Goal: Task Accomplishment & Management: Manage account settings

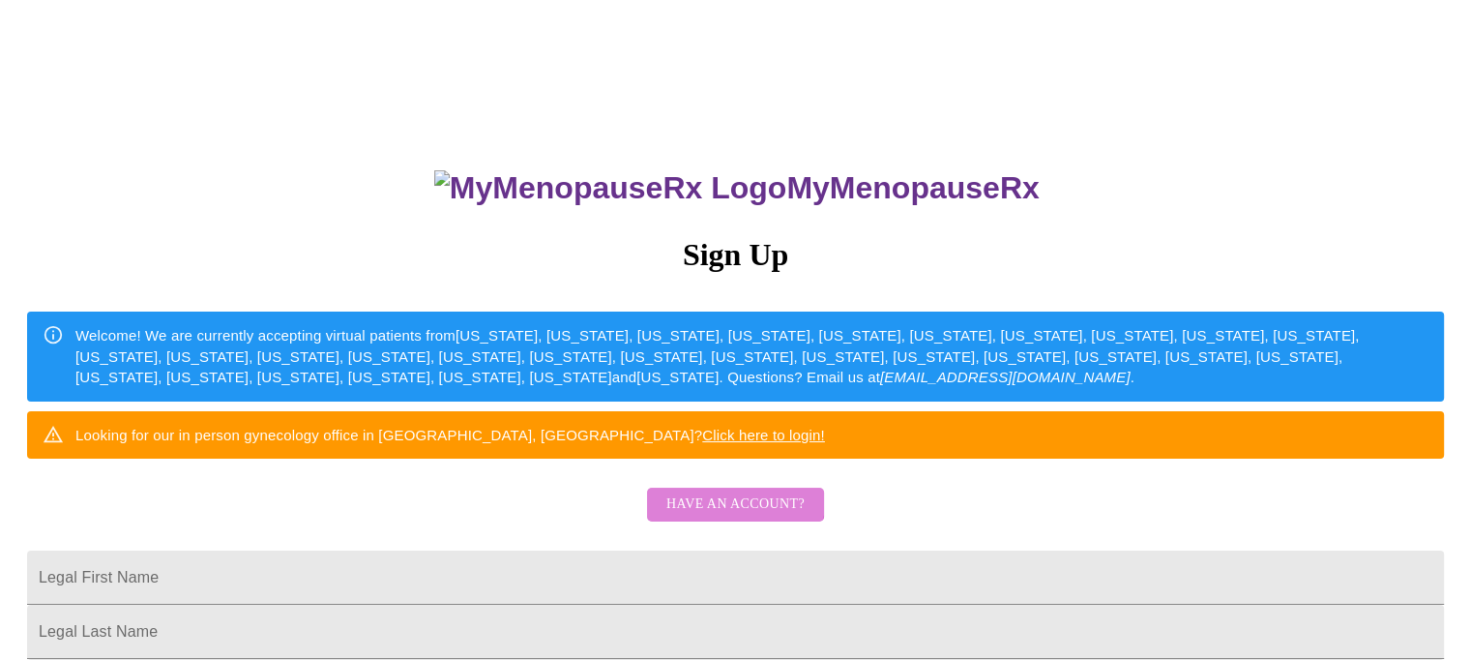
click at [728, 516] on span "Have an account?" at bounding box center [735, 504] width 138 height 24
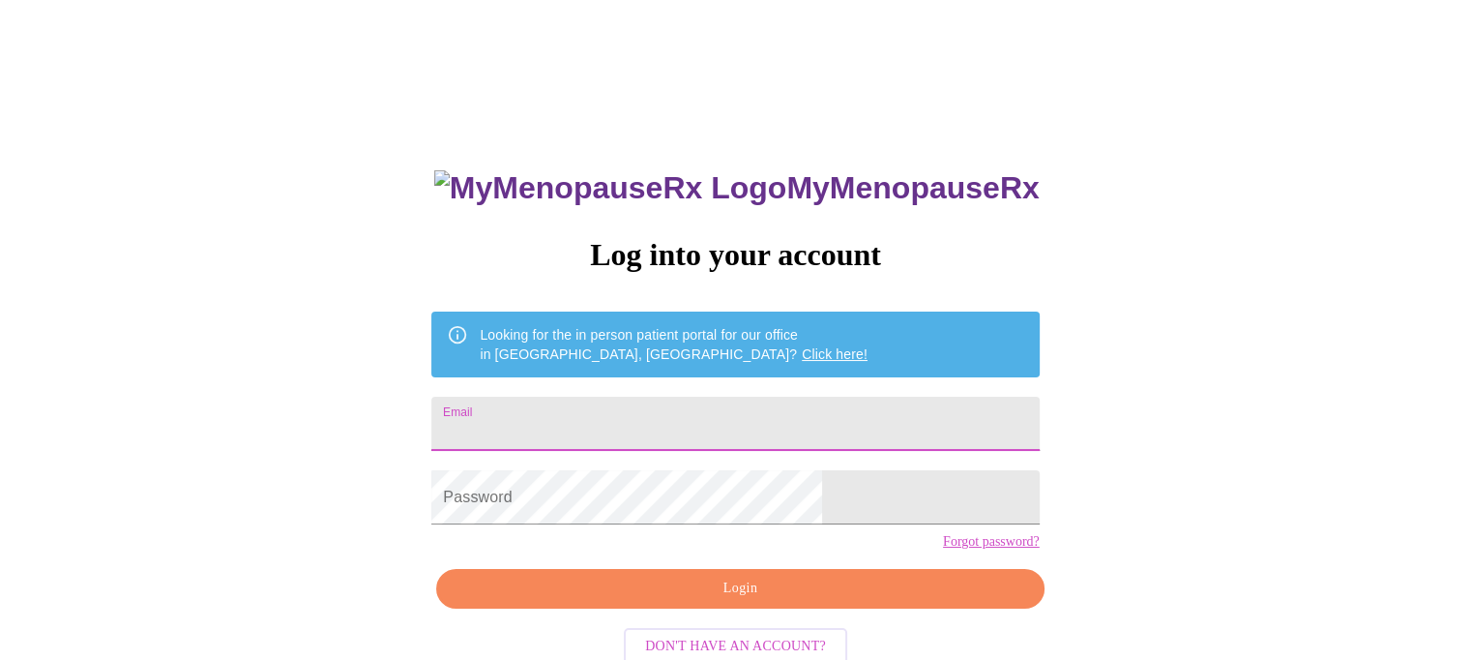
click at [665, 430] on input "Email" at bounding box center [734, 423] width 607 height 54
type input "[EMAIL_ADDRESS][DOMAIN_NAME]"
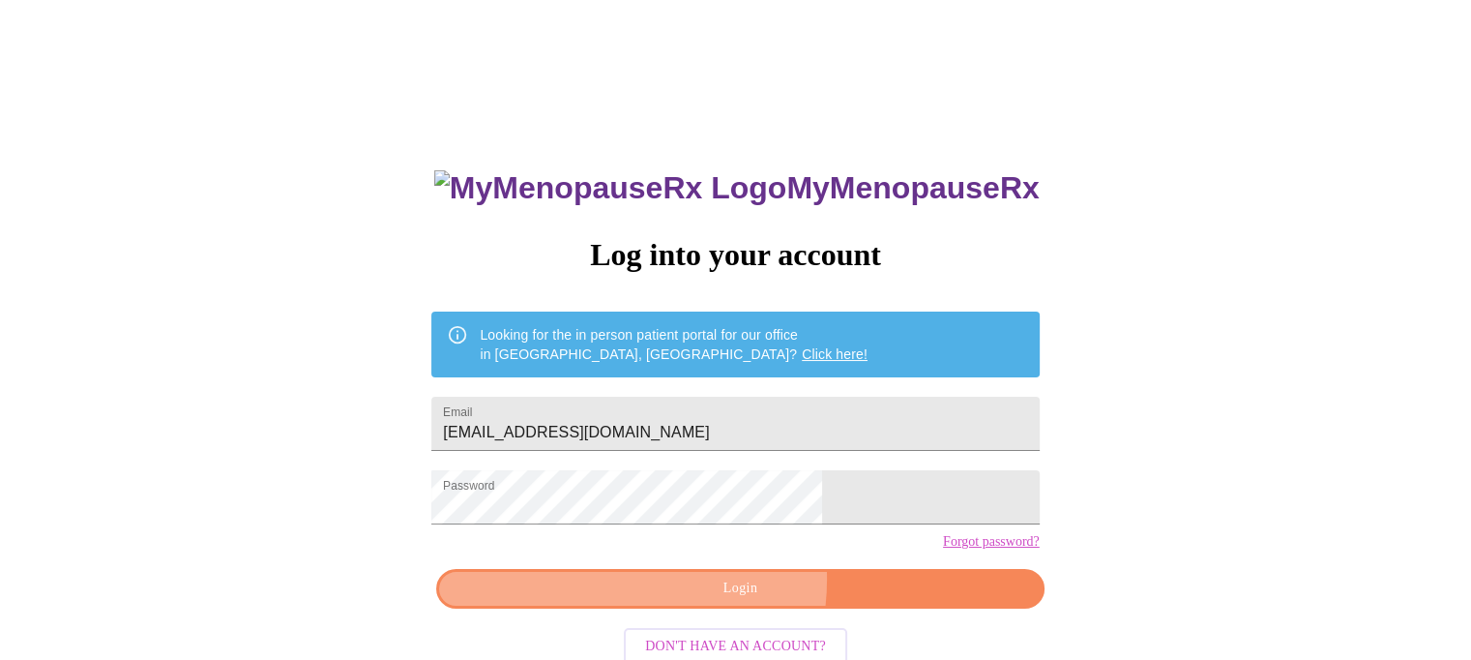
click at [690, 601] on span "Login" at bounding box center [739, 588] width 563 height 24
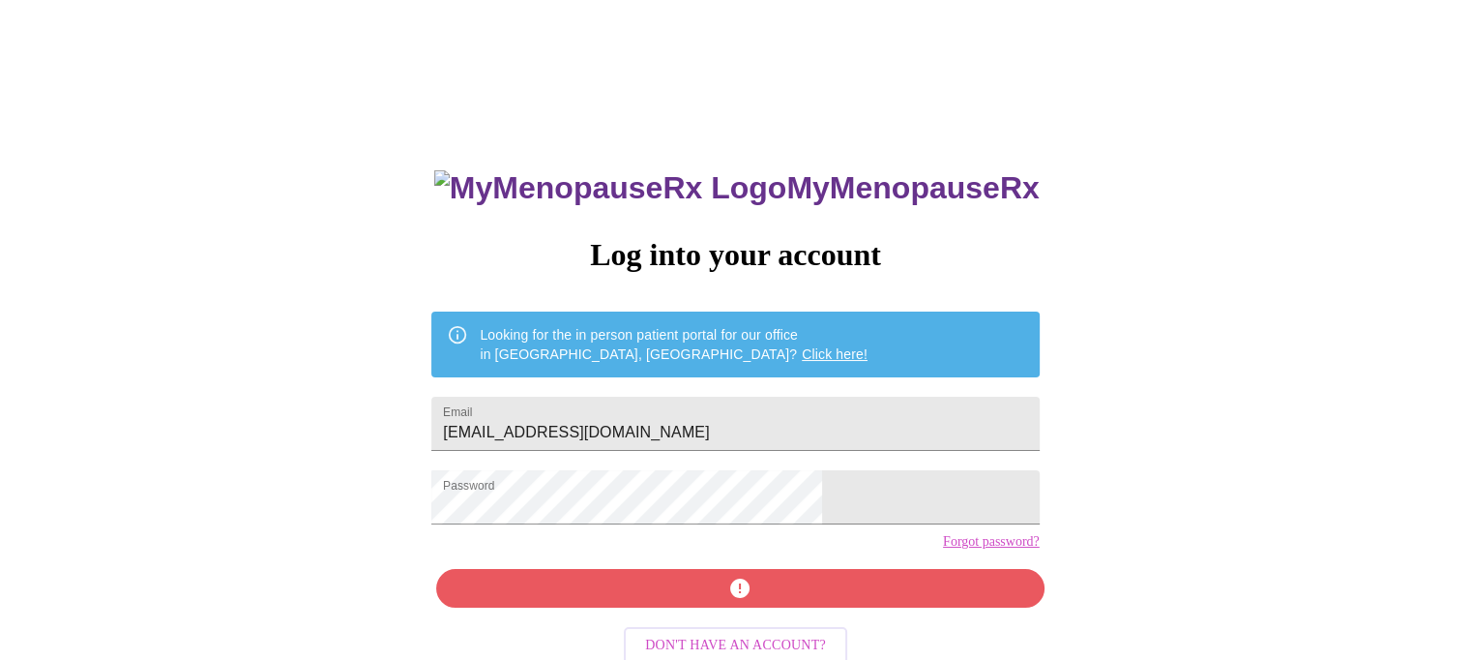
scroll to position [46, 0]
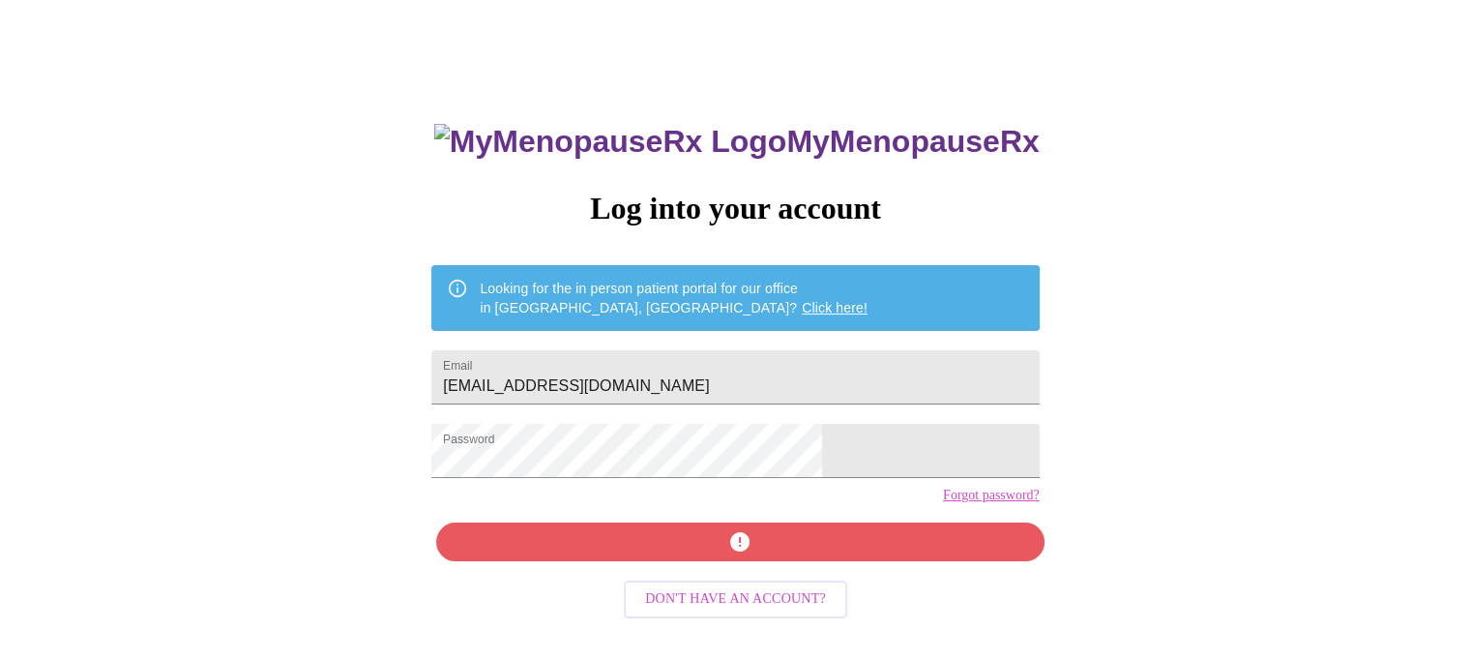
click at [943, 503] on link "Forgot password?" at bounding box center [991, 494] width 97 height 15
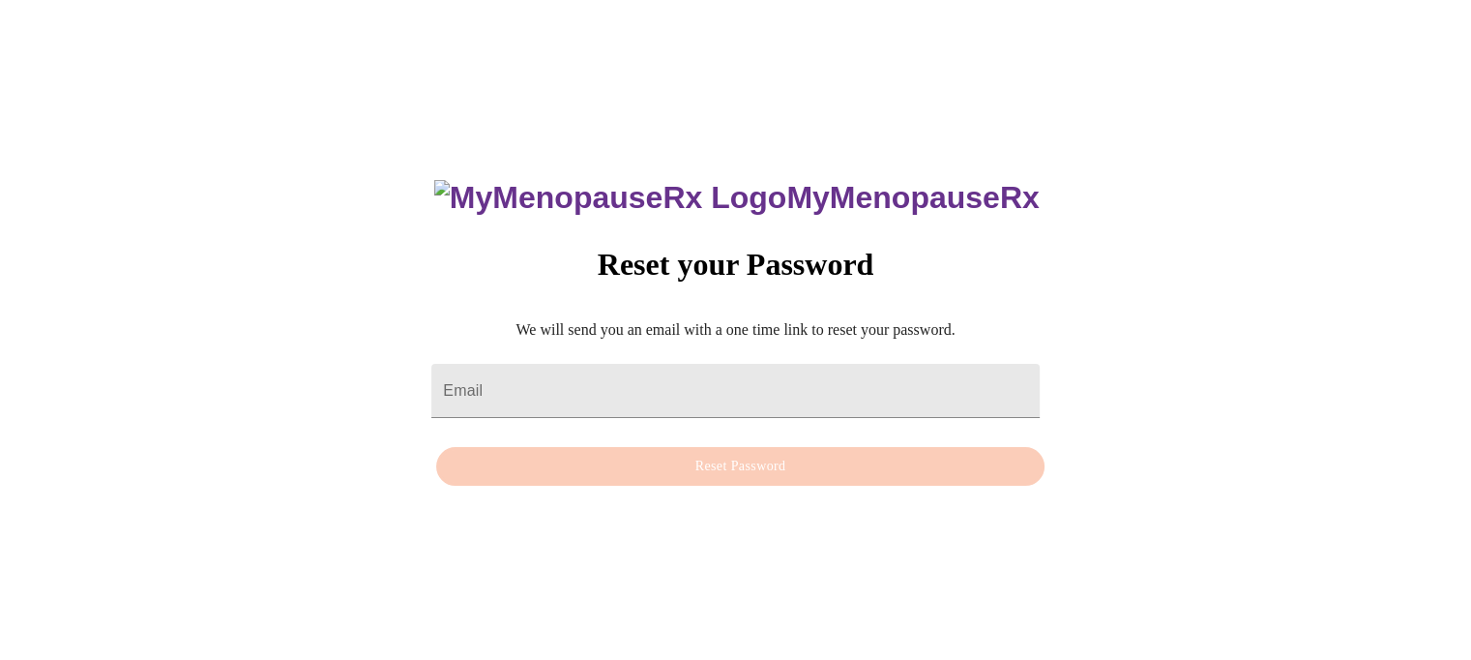
scroll to position [19, 0]
click at [581, 364] on input "Email" at bounding box center [734, 391] width 607 height 54
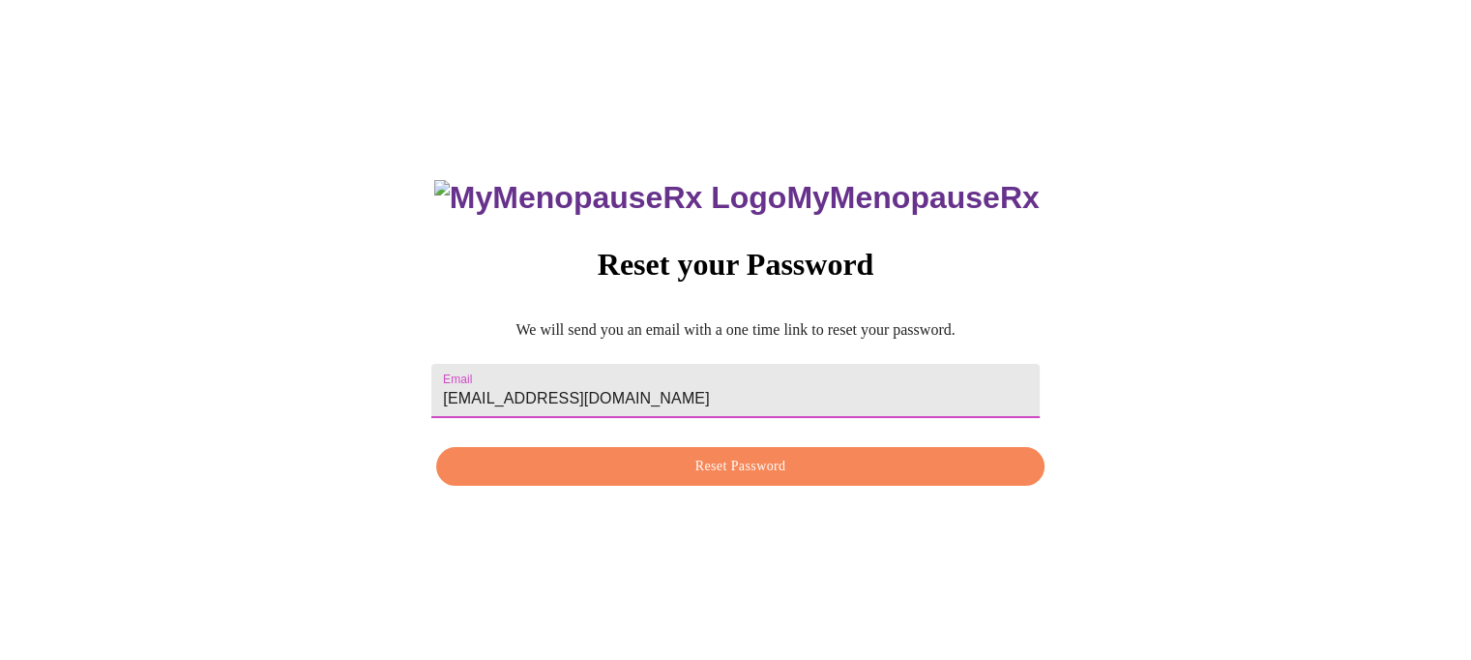
type input "[EMAIL_ADDRESS][DOMAIN_NAME]"
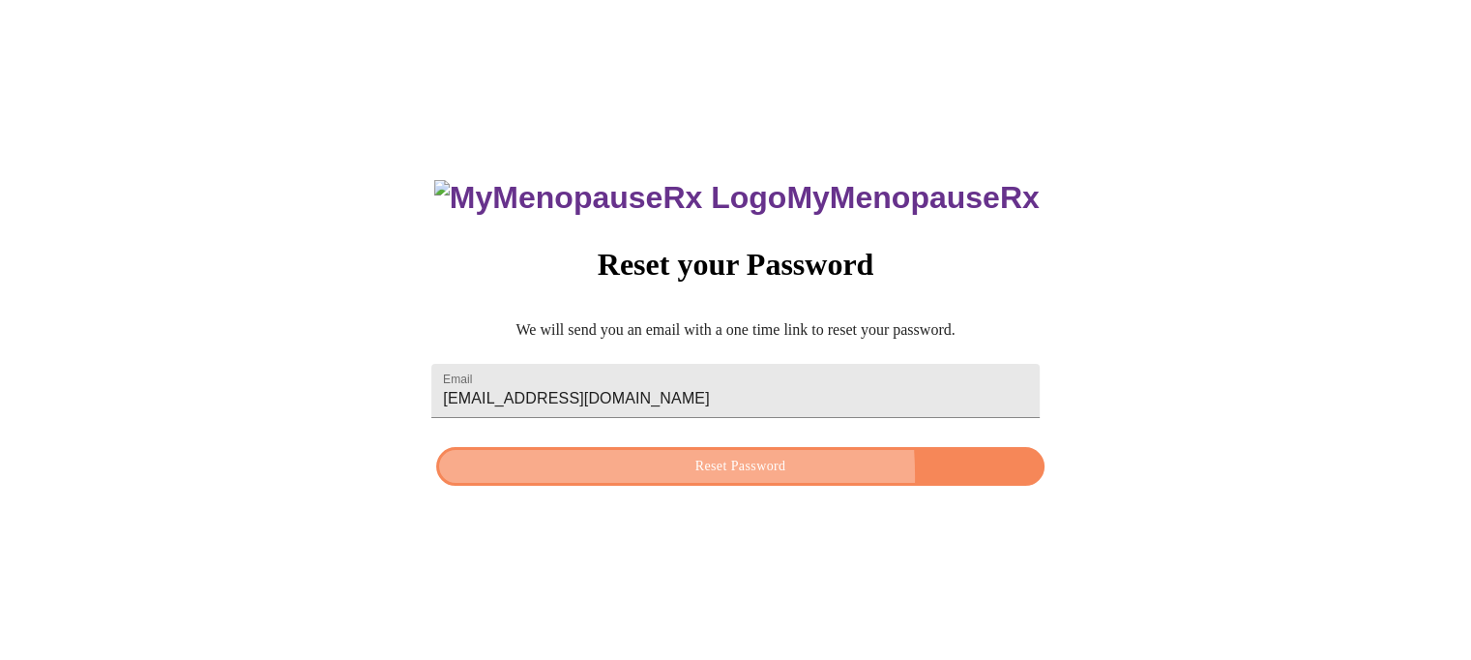
click at [578, 477] on span "Reset Password" at bounding box center [739, 467] width 563 height 24
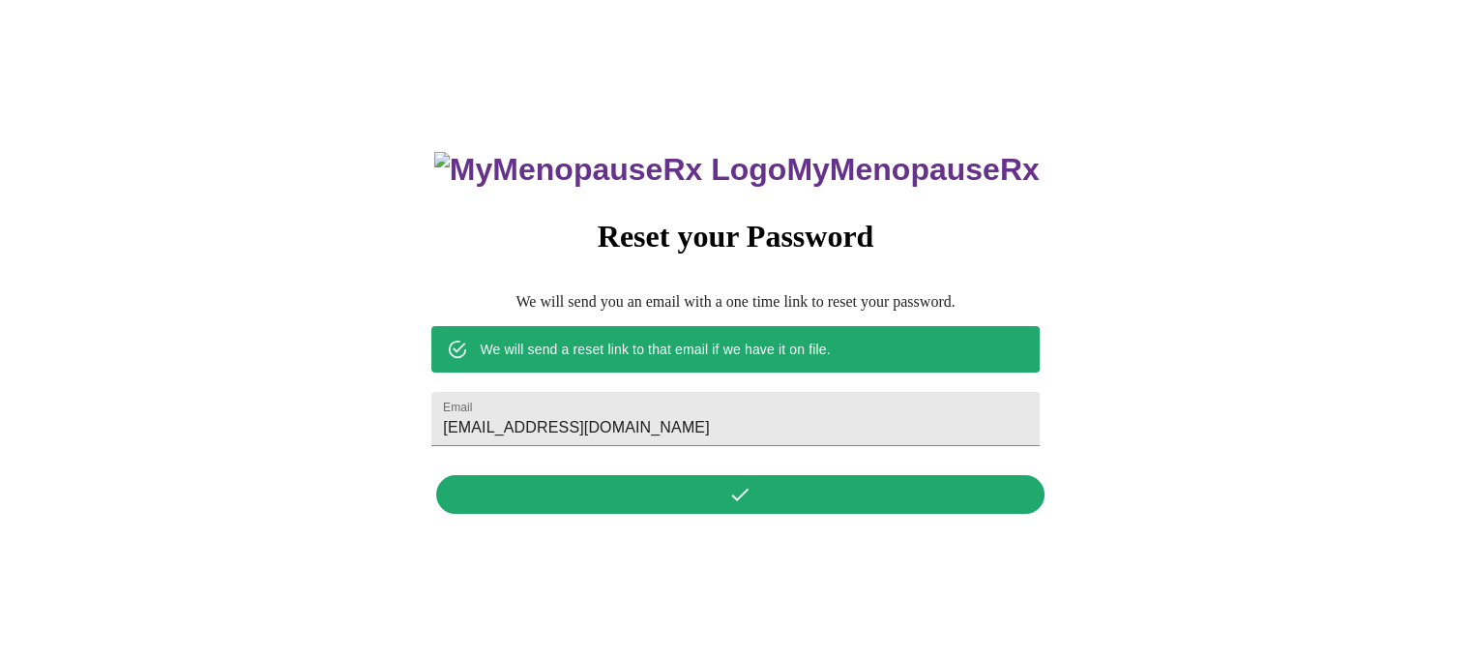
scroll to position [0, 0]
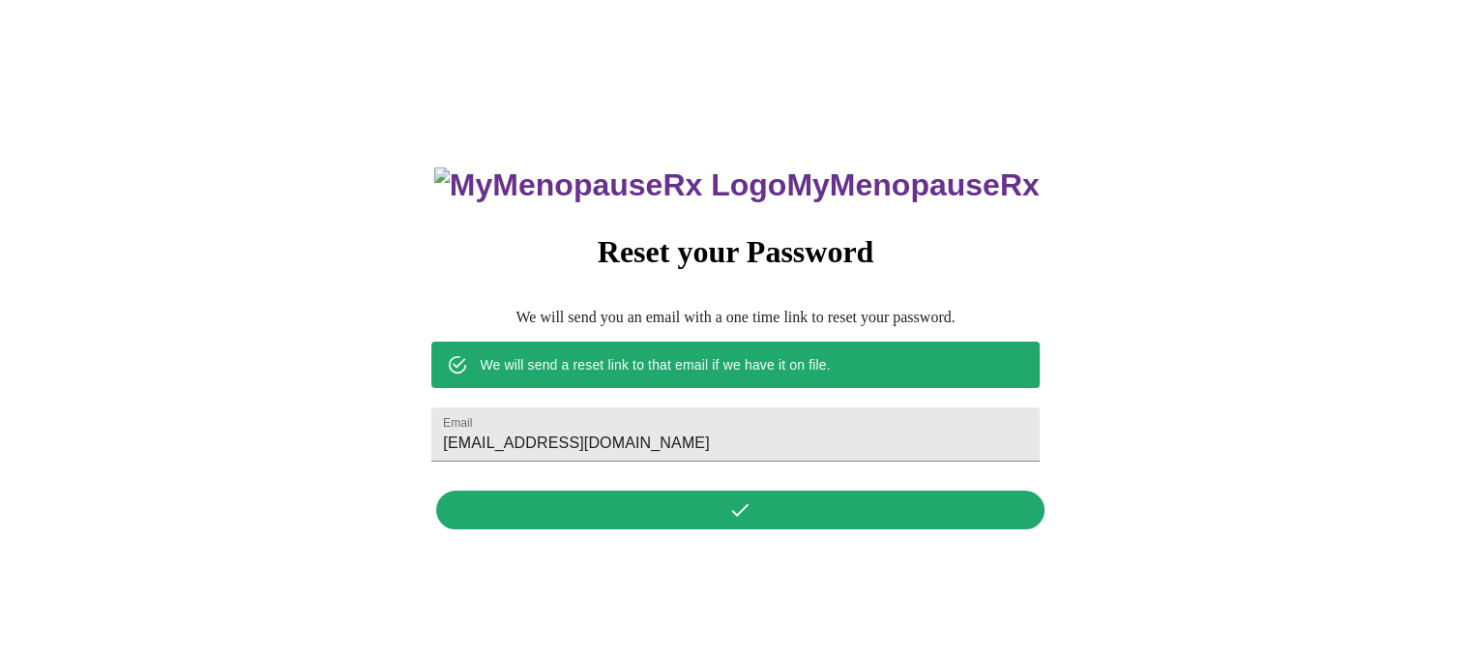
click at [732, 512] on div "MyMenopauseRx Reset your Password We will send you an email with a one time lin…" at bounding box center [735, 337] width 646 height 402
